Goal: Leave review/rating

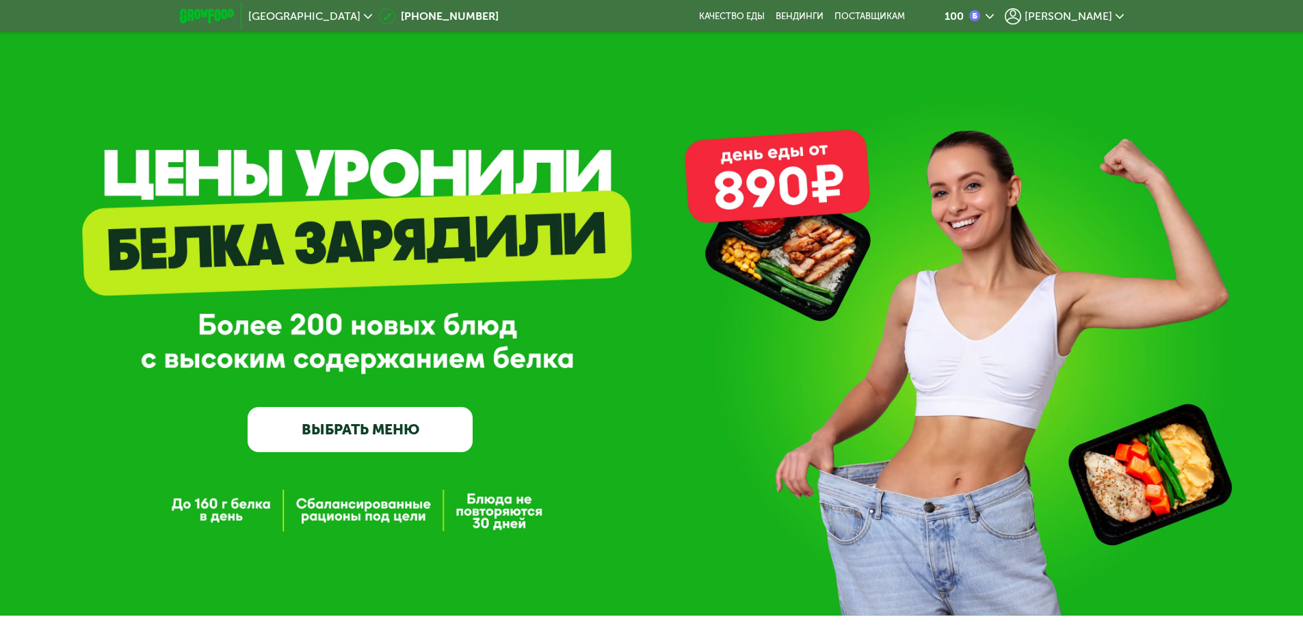
click at [1085, 23] on div "[PERSON_NAME]" at bounding box center [1064, 16] width 119 height 16
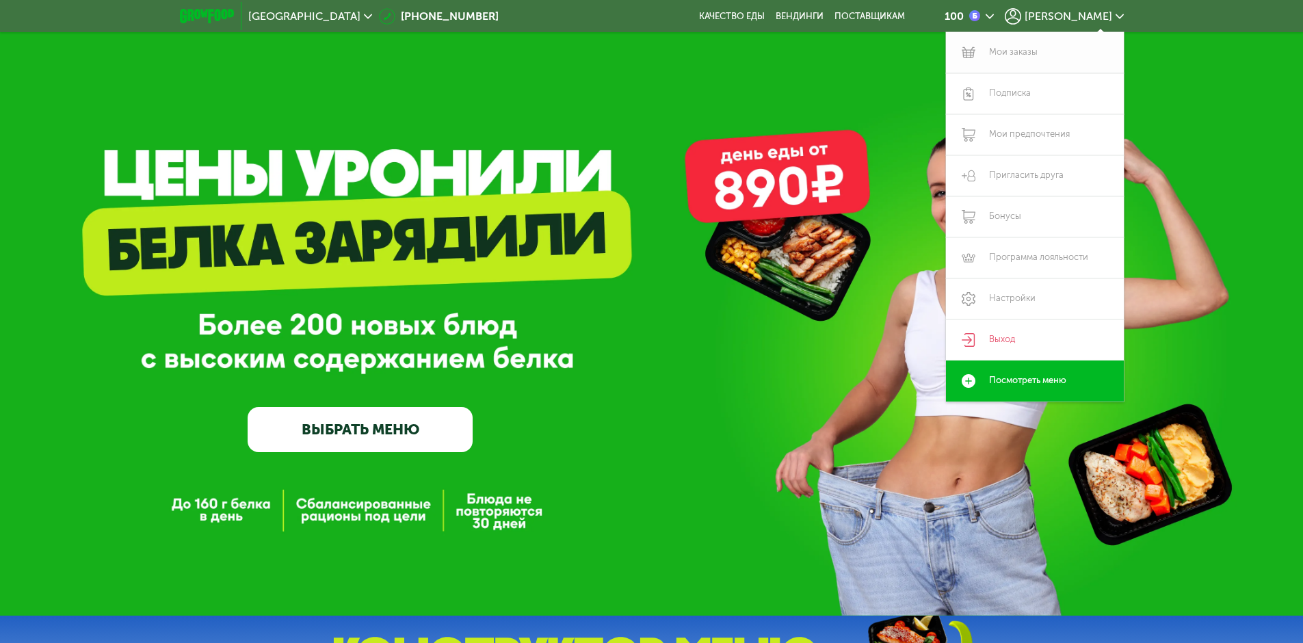
click at [1004, 53] on link "Мои заказы" at bounding box center [1035, 52] width 178 height 41
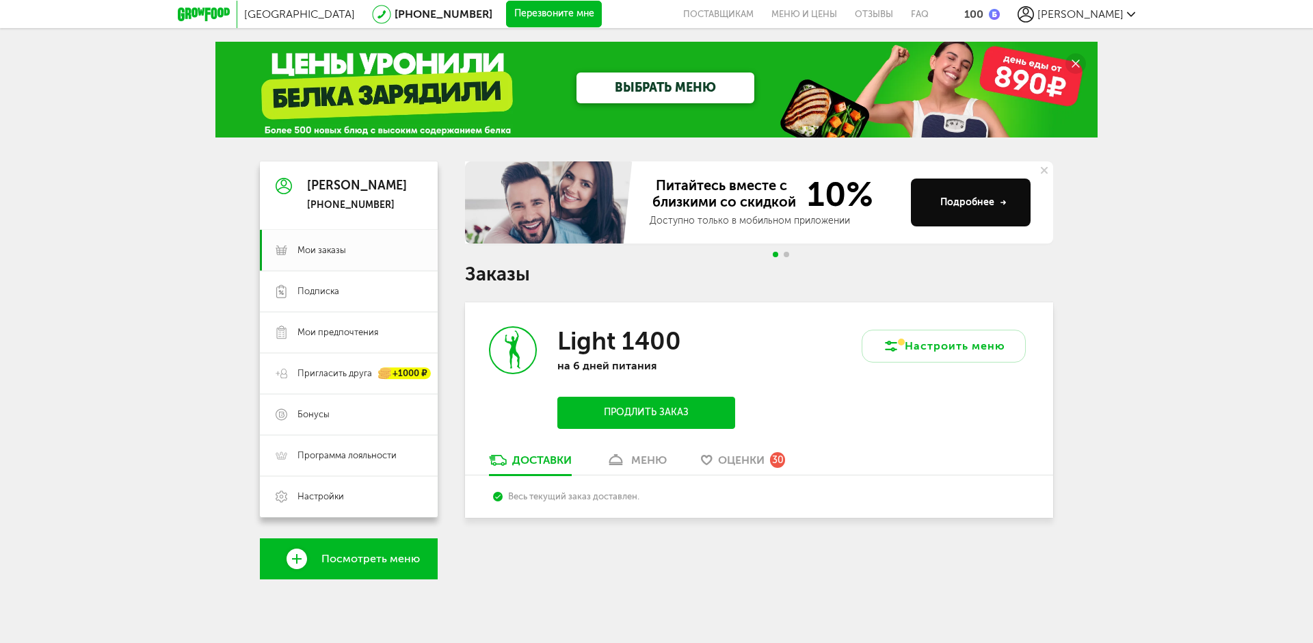
click at [605, 464] on link "меню" at bounding box center [636, 464] width 75 height 22
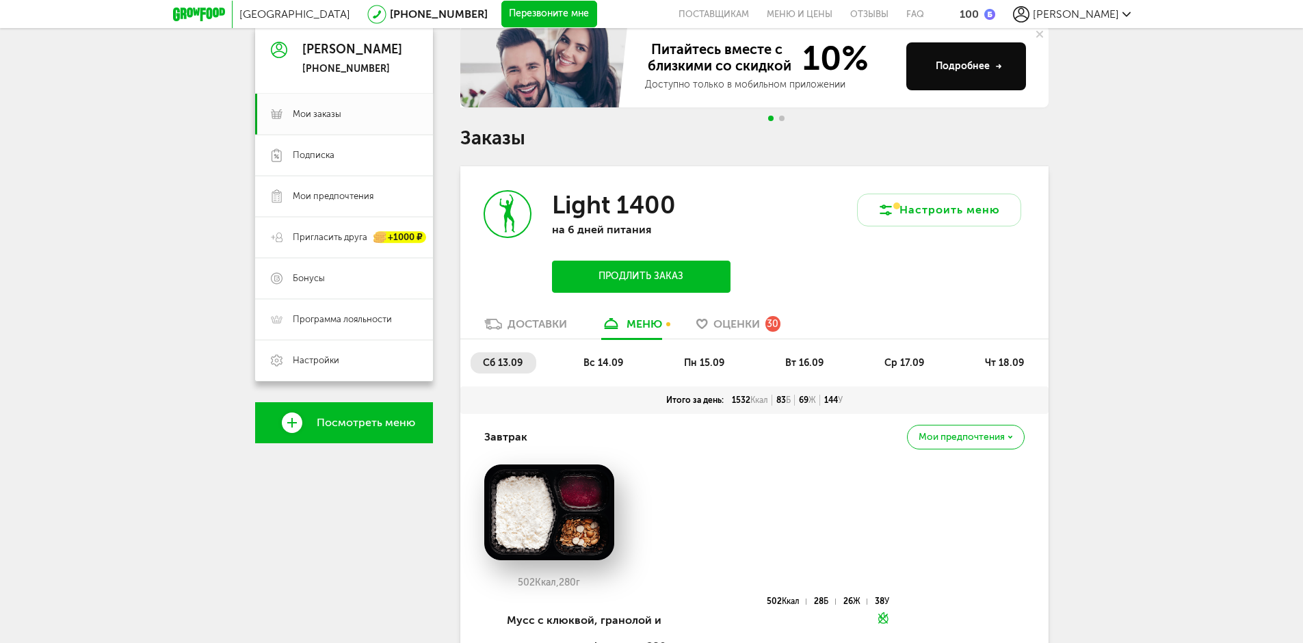
scroll to position [137, 0]
click at [797, 361] on span "вт 16.09" at bounding box center [804, 362] width 38 height 12
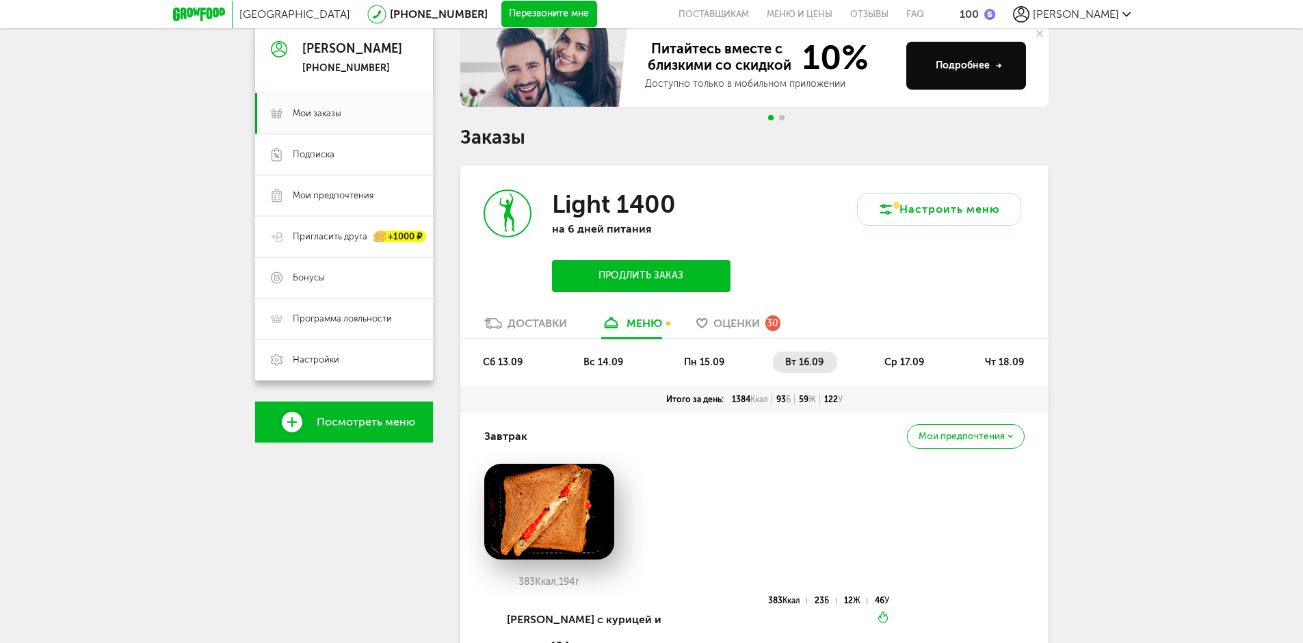
click at [927, 354] on li "ср 17.09" at bounding box center [905, 362] width 66 height 21
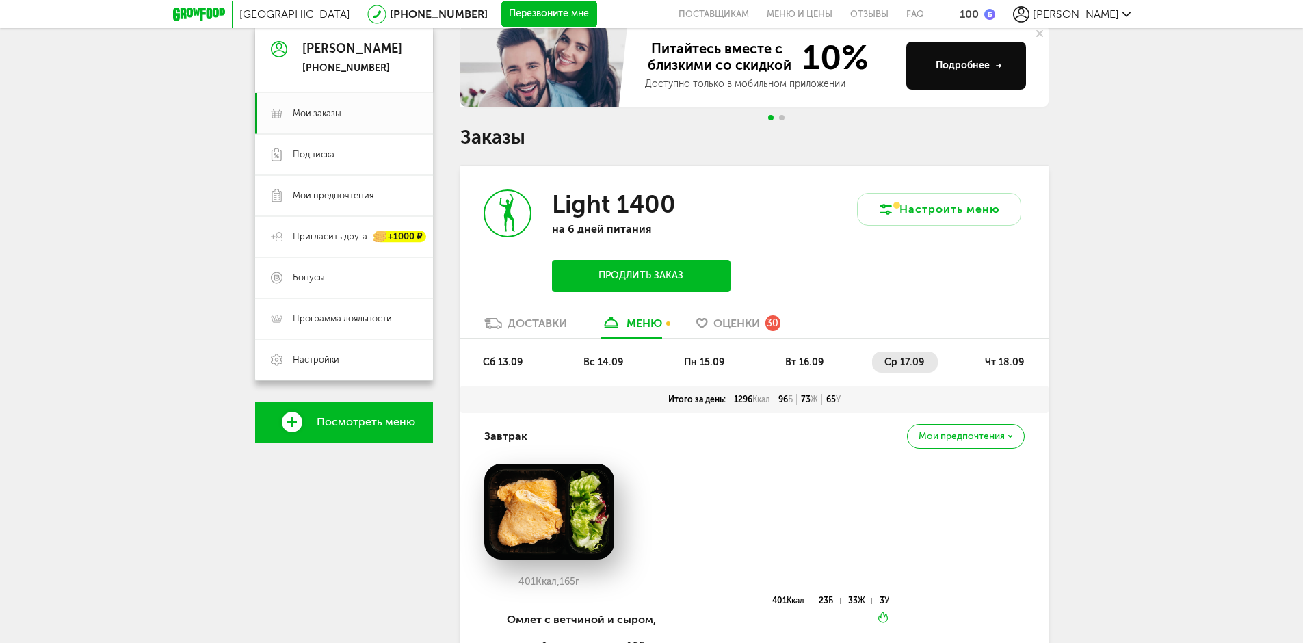
click at [975, 356] on li "чт 18.09" at bounding box center [1005, 362] width 65 height 21
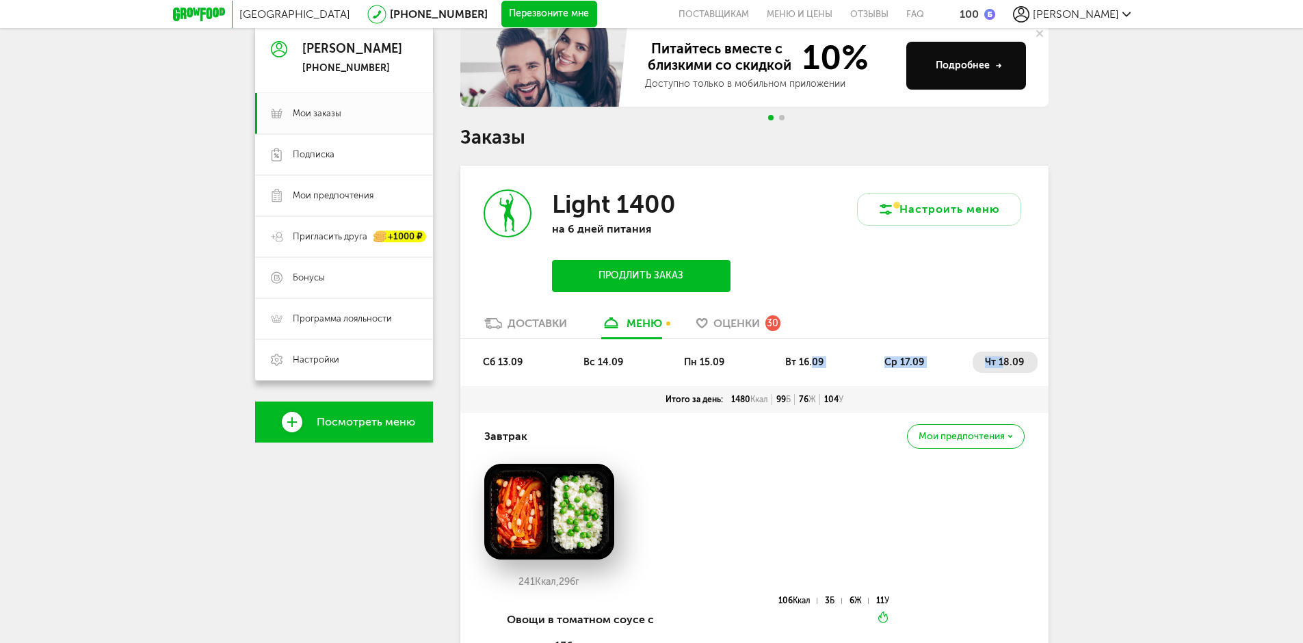
drag, startPoint x: 937, startPoint y: 365, endPoint x: 813, endPoint y: 384, distance: 125.3
click at [813, 384] on ul "сб 13.09 вс 14.09 пн 15.09 вт 16.09 ср 17.09 чт 18.09" at bounding box center [755, 369] width 568 height 34
click at [1000, 365] on span "чт 18.09" at bounding box center [1004, 362] width 39 height 12
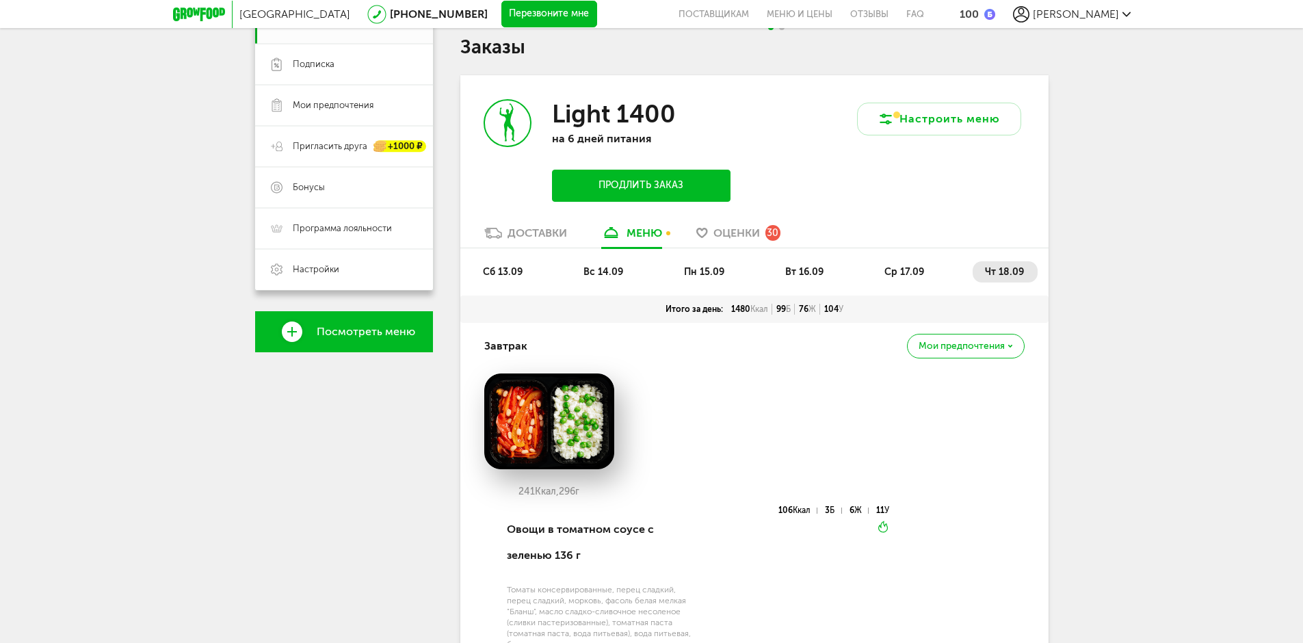
scroll to position [41, 0]
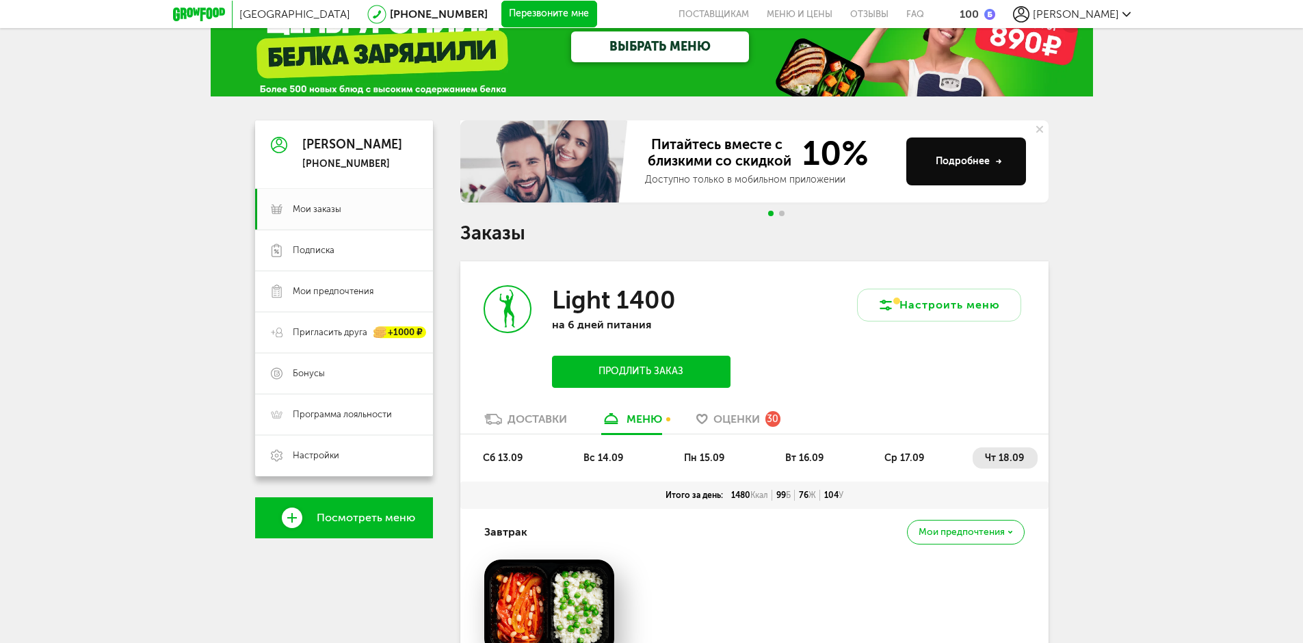
click at [892, 456] on span "ср 17.09" at bounding box center [905, 458] width 40 height 12
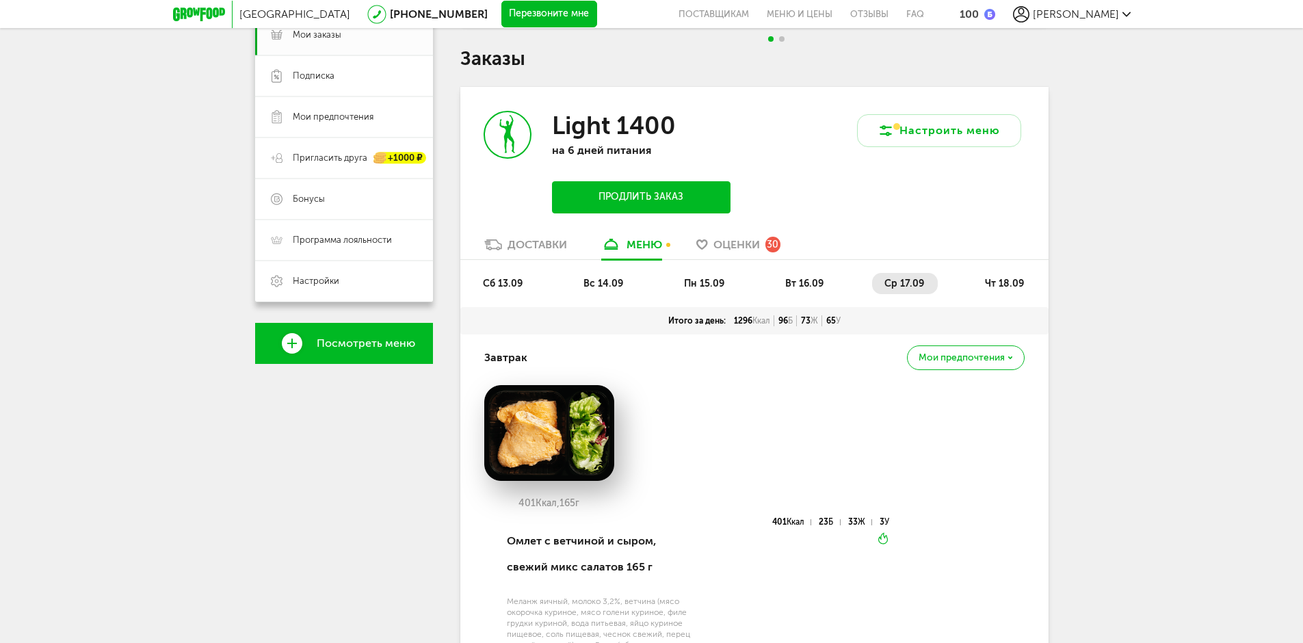
scroll to position [0, 0]
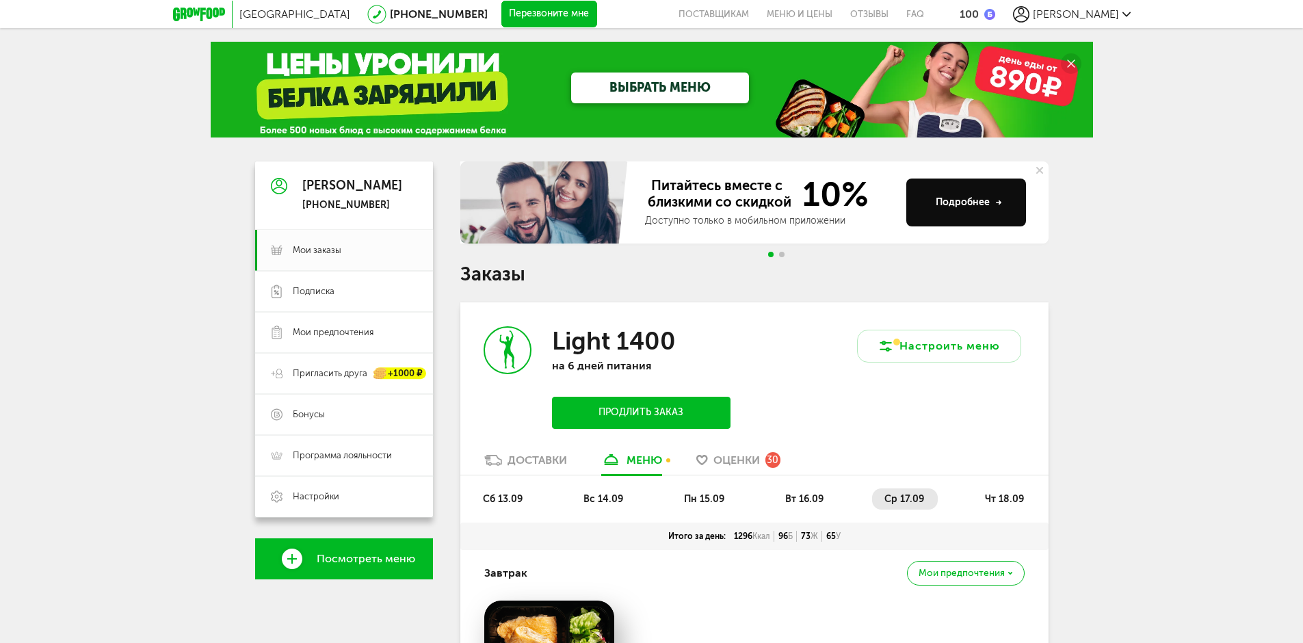
click at [1014, 495] on span "чт 18.09" at bounding box center [1004, 499] width 39 height 12
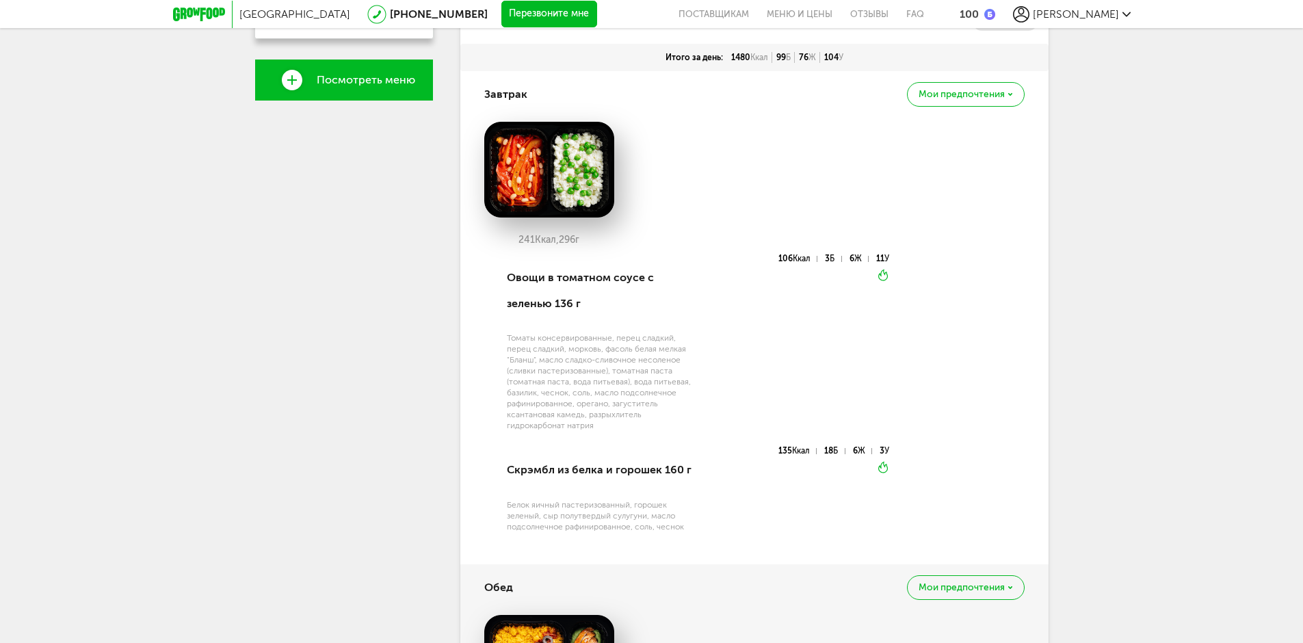
scroll to position [68, 0]
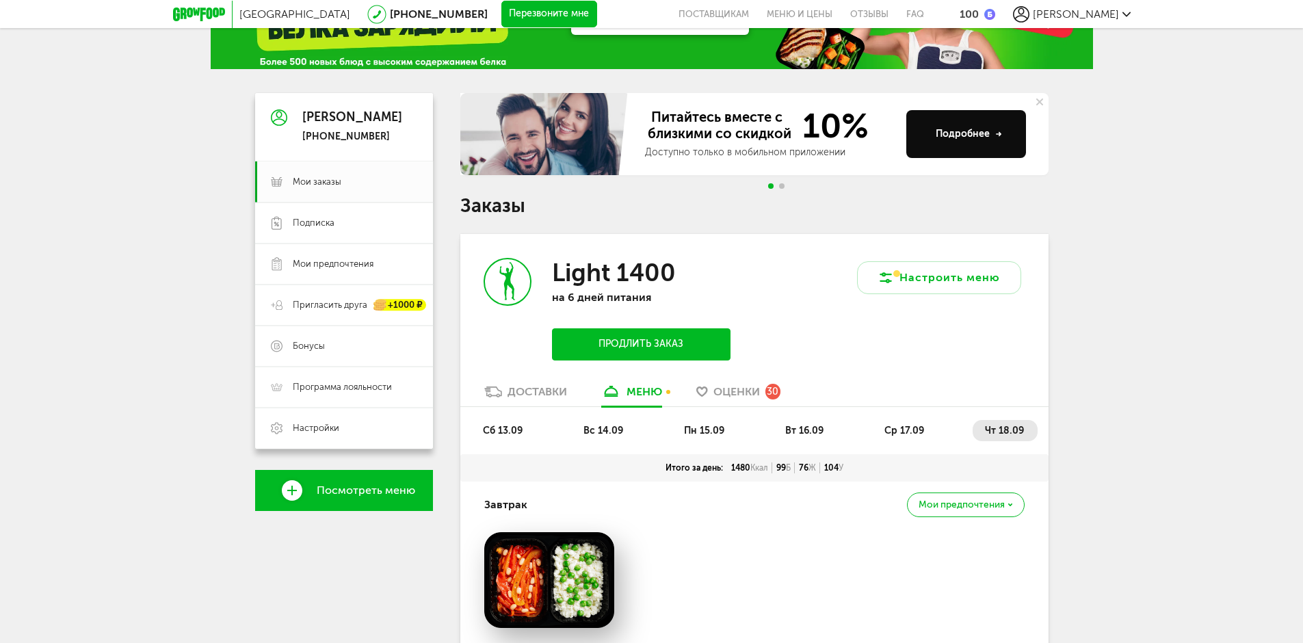
click at [755, 384] on div "Оценки 30" at bounding box center [746, 391] width 67 height 15
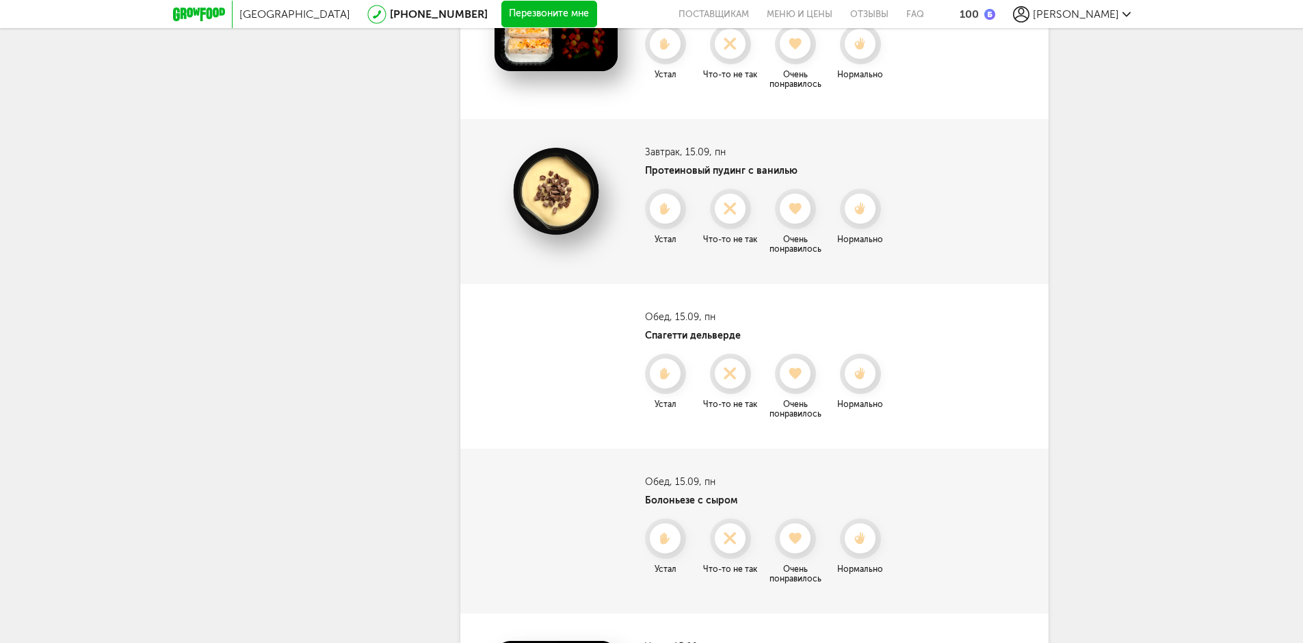
scroll to position [2134, 0]
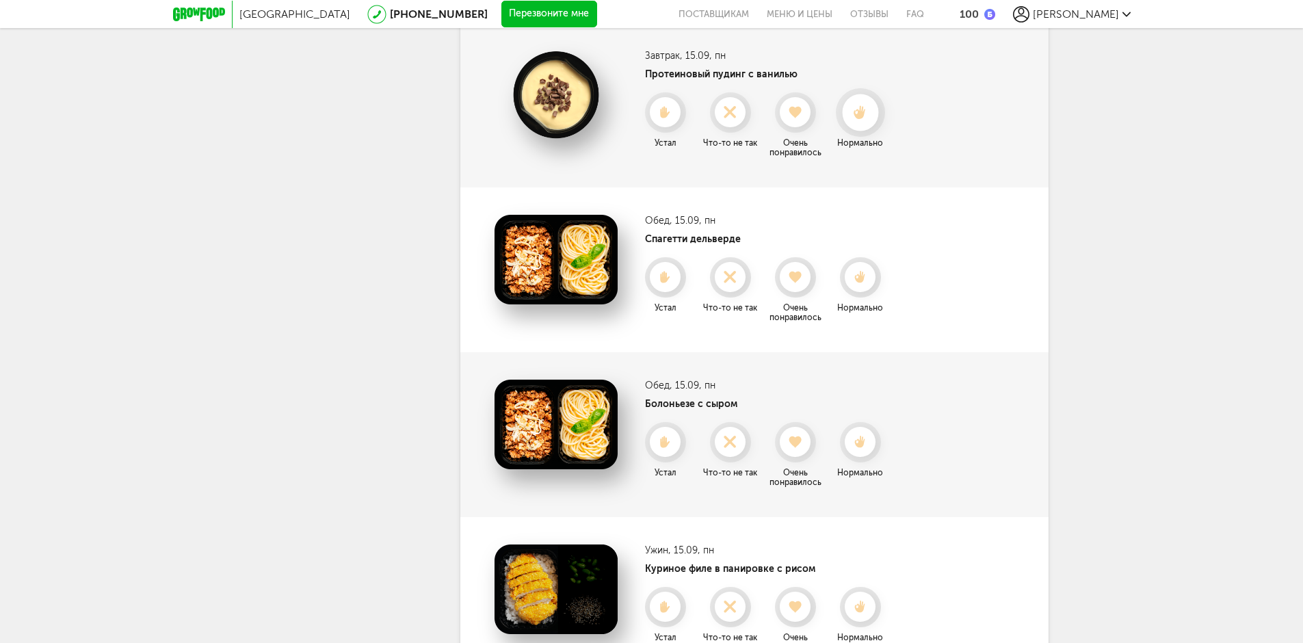
click at [869, 110] on icon at bounding box center [860, 112] width 36 height 15
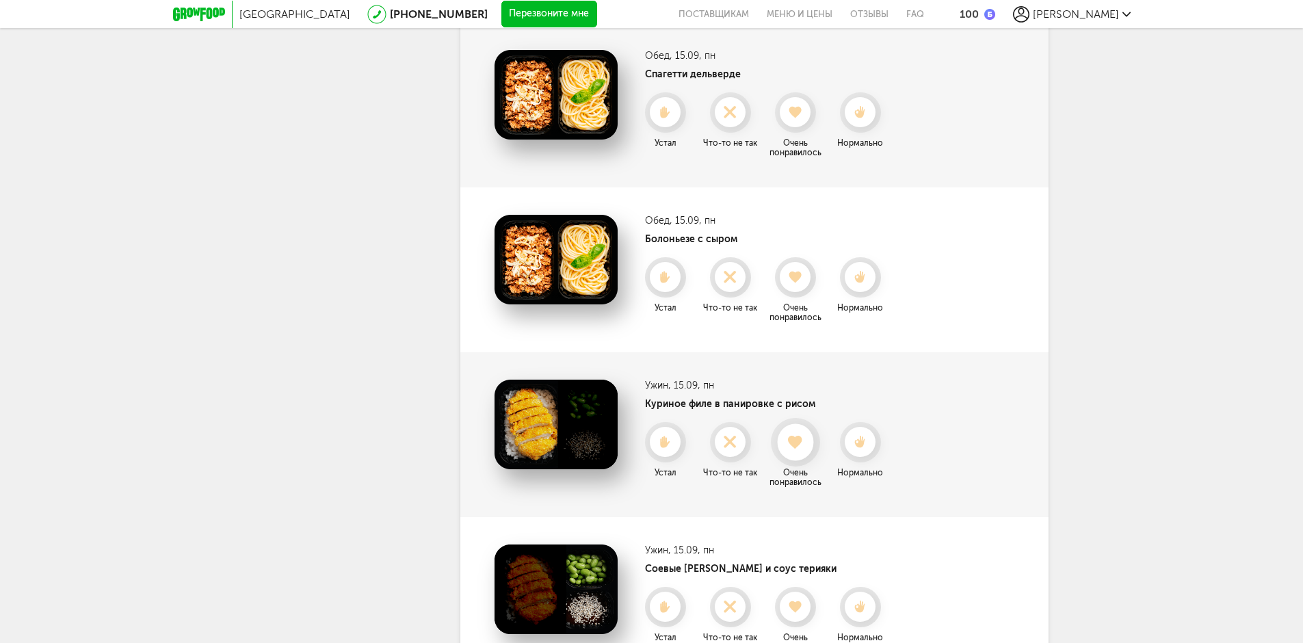
click at [781, 445] on icon at bounding box center [795, 442] width 36 height 15
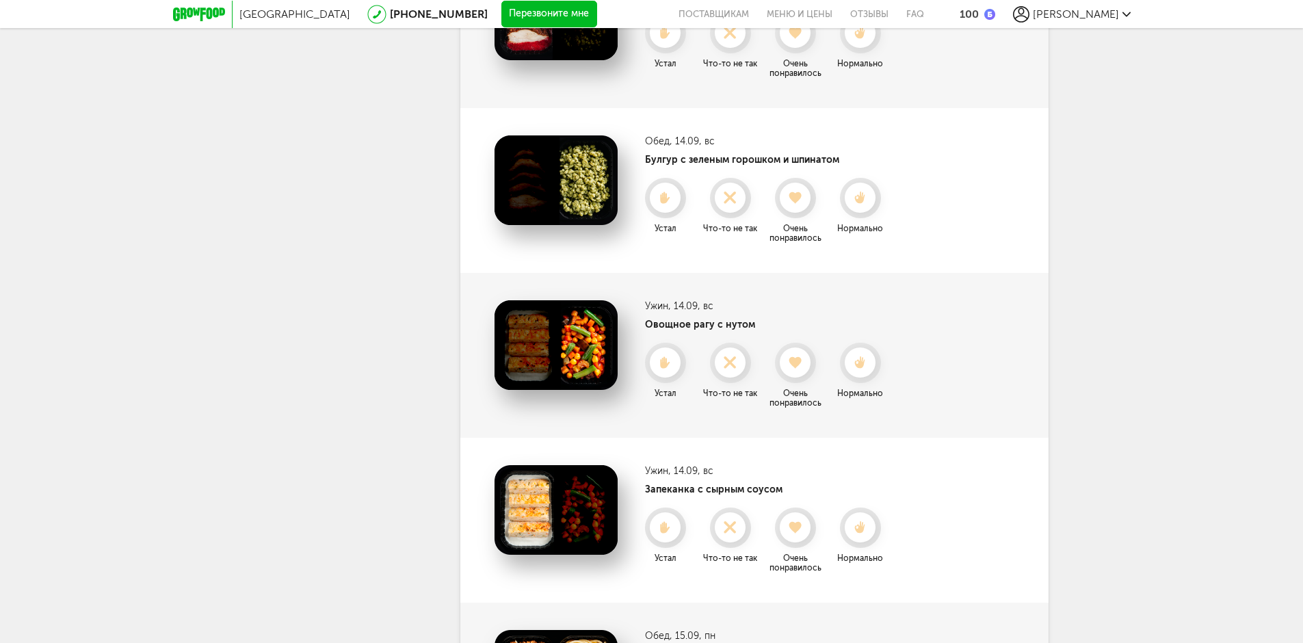
scroll to position [1745, 0]
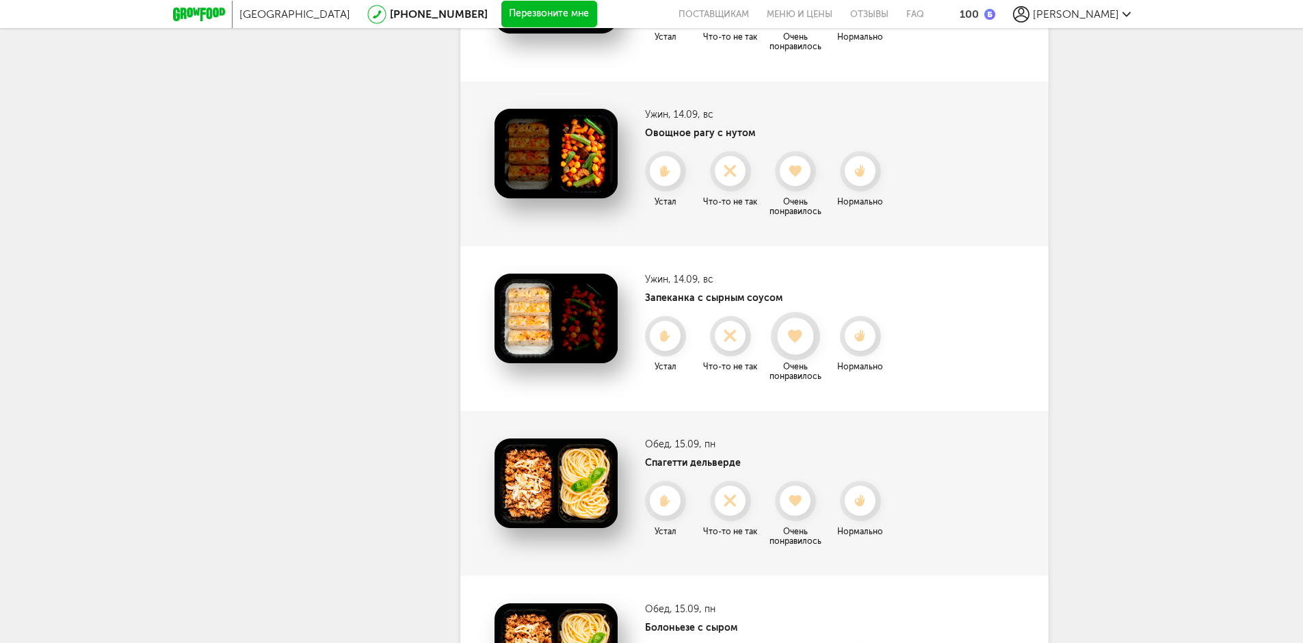
click at [797, 334] on use at bounding box center [795, 336] width 15 height 14
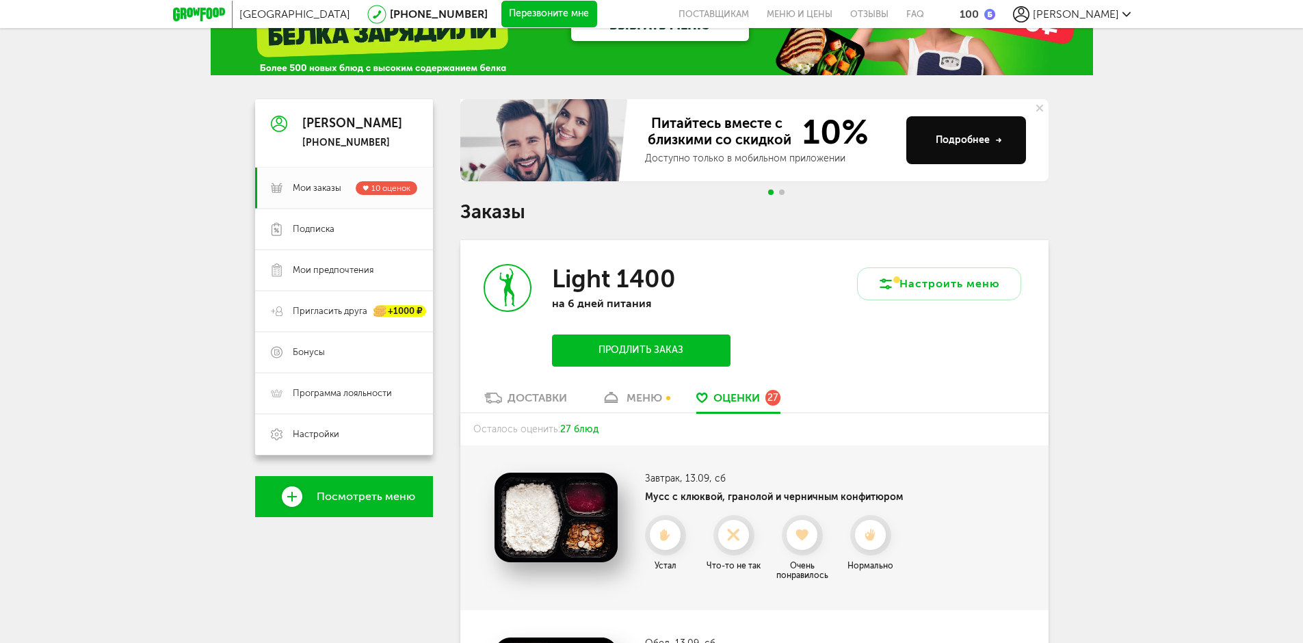
scroll to position [0, 0]
